Goal: Find specific page/section: Find specific page/section

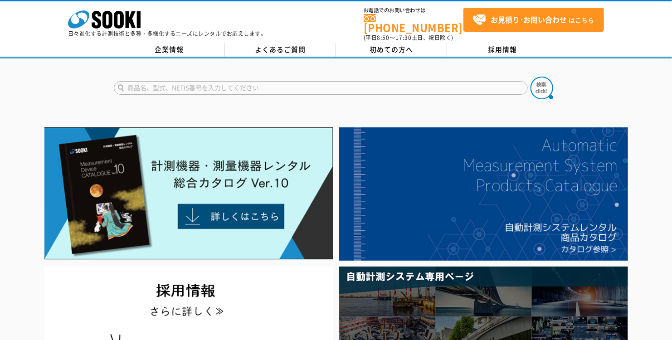
click at [177, 82] on input "text" at bounding box center [321, 88] width 414 height 14
type input "[PERSON_NAME]"
click at [531, 77] on button at bounding box center [542, 88] width 23 height 23
